Goal: Complete application form

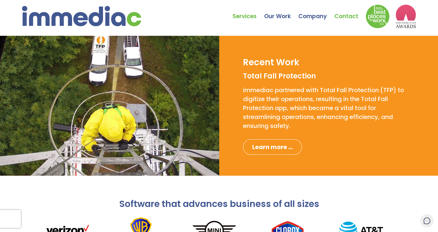
click at [340, 14] on link "Contact" at bounding box center [350, 11] width 31 height 21
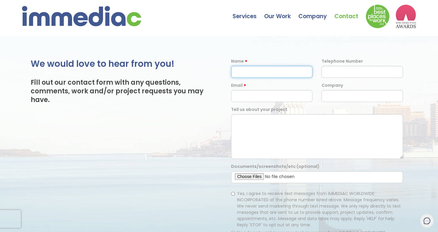
drag, startPoint x: 254, startPoint y: 74, endPoint x: 258, endPoint y: 74, distance: 3.9
click at [255, 74] on input "text" at bounding box center [272, 72] width 82 height 12
click at [257, 74] on input "text" at bounding box center [272, 72] width 82 height 12
type input "[PERSON_NAME]"
type input "9024497580"
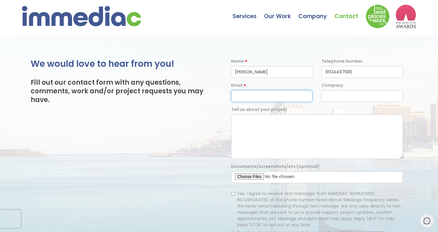
type input "[PERSON_NAME][EMAIL_ADDRESS][DOMAIN_NAME]"
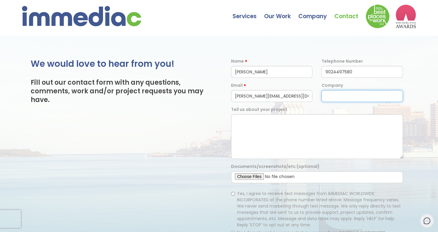
click at [347, 98] on input "text" at bounding box center [362, 96] width 82 height 12
click at [394, 98] on input "Abseil Solutions, Window Cleaning Services" at bounding box center [362, 96] width 82 height 12
type input "Abseil Solutions"
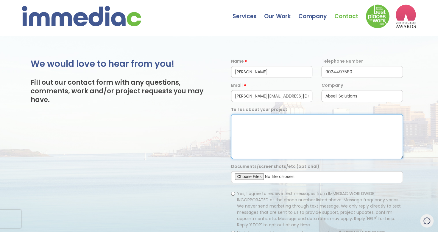
click at [328, 132] on textarea at bounding box center [317, 136] width 172 height 45
paste textarea "Hello, my name is [PERSON_NAME], and I own Abseil Solutions here in [GEOGRAPHIC…"
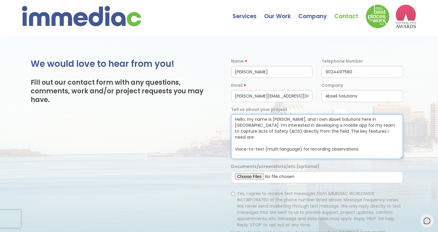
click at [273, 138] on textarea "Hello, my name is [PERSON_NAME], and I own Abseil Solutions here in [GEOGRAPHIC…" at bounding box center [317, 136] width 172 height 45
click at [272, 148] on textarea "Hello, my name is Glen, and I own Abseil Solutions here in Halifax. I’m interes…" at bounding box center [317, 136] width 172 height 45
click at [271, 155] on textarea "Hello, my name is Glen, and I own Abseil Solutions here in Halifax. I’m interes…" at bounding box center [317, 136] width 172 height 45
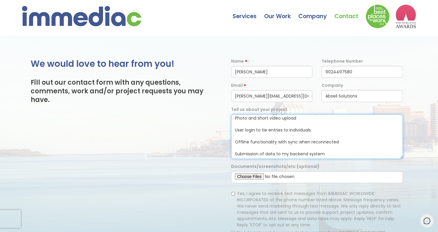
scroll to position [30, 0]
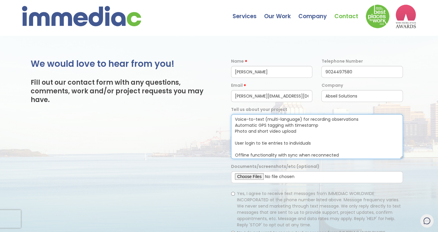
click at [278, 131] on textarea "Hello, my name is Glen, and I own Abseil Solutions here in Halifax. I’m interes…" at bounding box center [317, 136] width 172 height 45
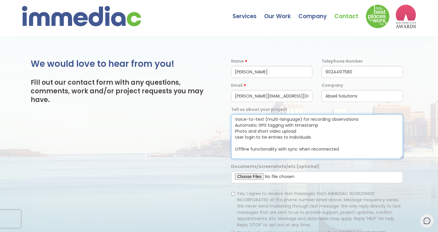
click at [272, 137] on textarea "Hello, my name is Glen, and I own Abseil Solutions here in Halifax. I’m interes…" at bounding box center [317, 136] width 172 height 45
click at [273, 143] on textarea "Hello, my name is Glen, and I own Abseil Solutions here in Halifax. I’m interes…" at bounding box center [317, 136] width 172 height 45
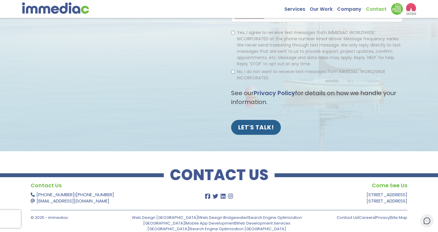
scroll to position [0, 0]
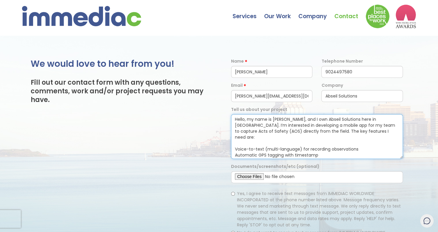
click at [353, 155] on textarea "Hello, my name is Glen, and I own Abseil Solutions here in Halifax. I’m interes…" at bounding box center [317, 136] width 172 height 45
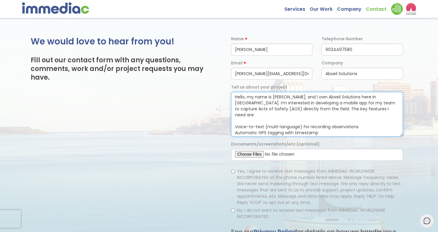
scroll to position [30, 0]
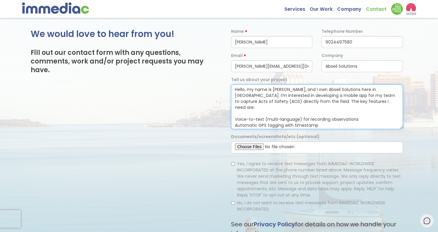
type textarea "Hello, my name is Glen, and I own Abseil Solutions here in Halifax. I’m interes…"
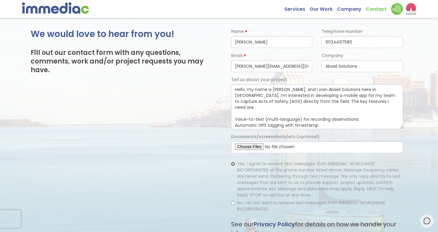
click at [233, 166] on input "Yes, I agree to receive text messages from IMMEDIAC WORLDWIDE INCORPORATED at t…" at bounding box center [233, 164] width 4 height 4
radio input "true"
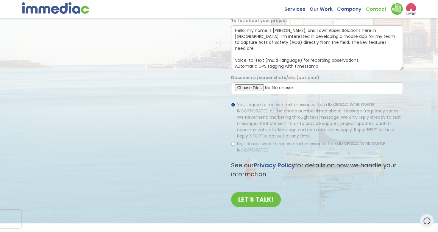
scroll to position [89, 0]
drag, startPoint x: 263, startPoint y: 200, endPoint x: 267, endPoint y: 199, distance: 3.3
click at [264, 199] on input "LET'S TALK!" at bounding box center [256, 198] width 50 height 15
